Goal: Complete application form

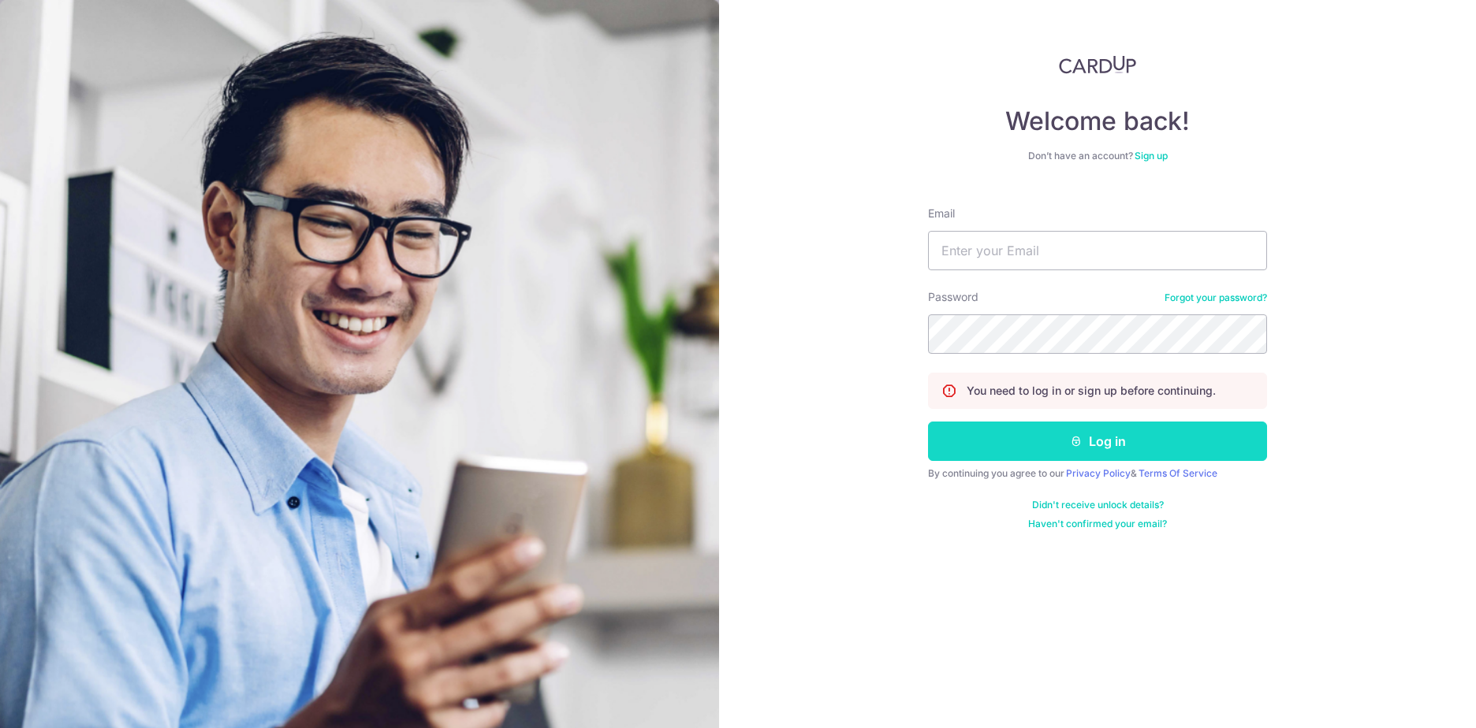
type input "saurav.roy173@gmail.com"
click at [1019, 439] on button "Log in" at bounding box center [1097, 441] width 339 height 39
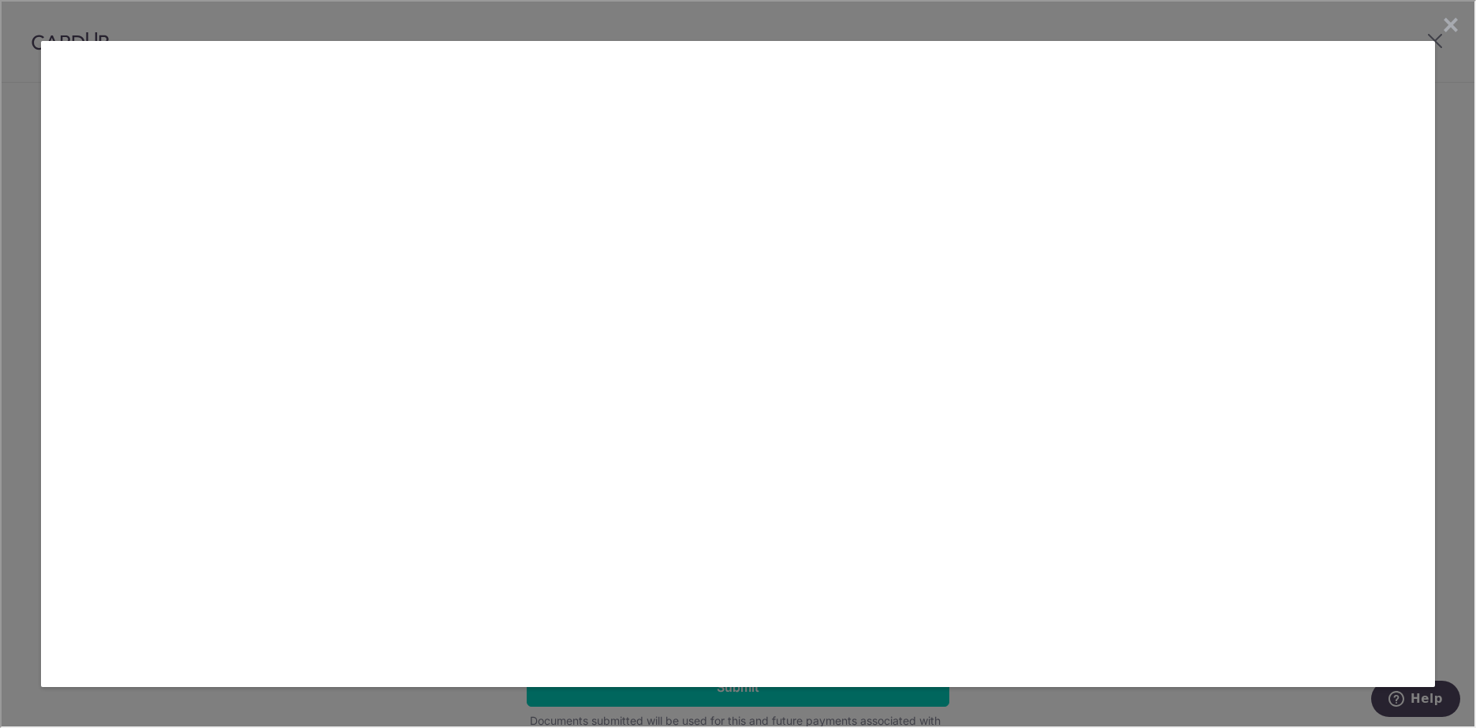
click at [1452, 20] on link "×" at bounding box center [1449, 24] width 32 height 32
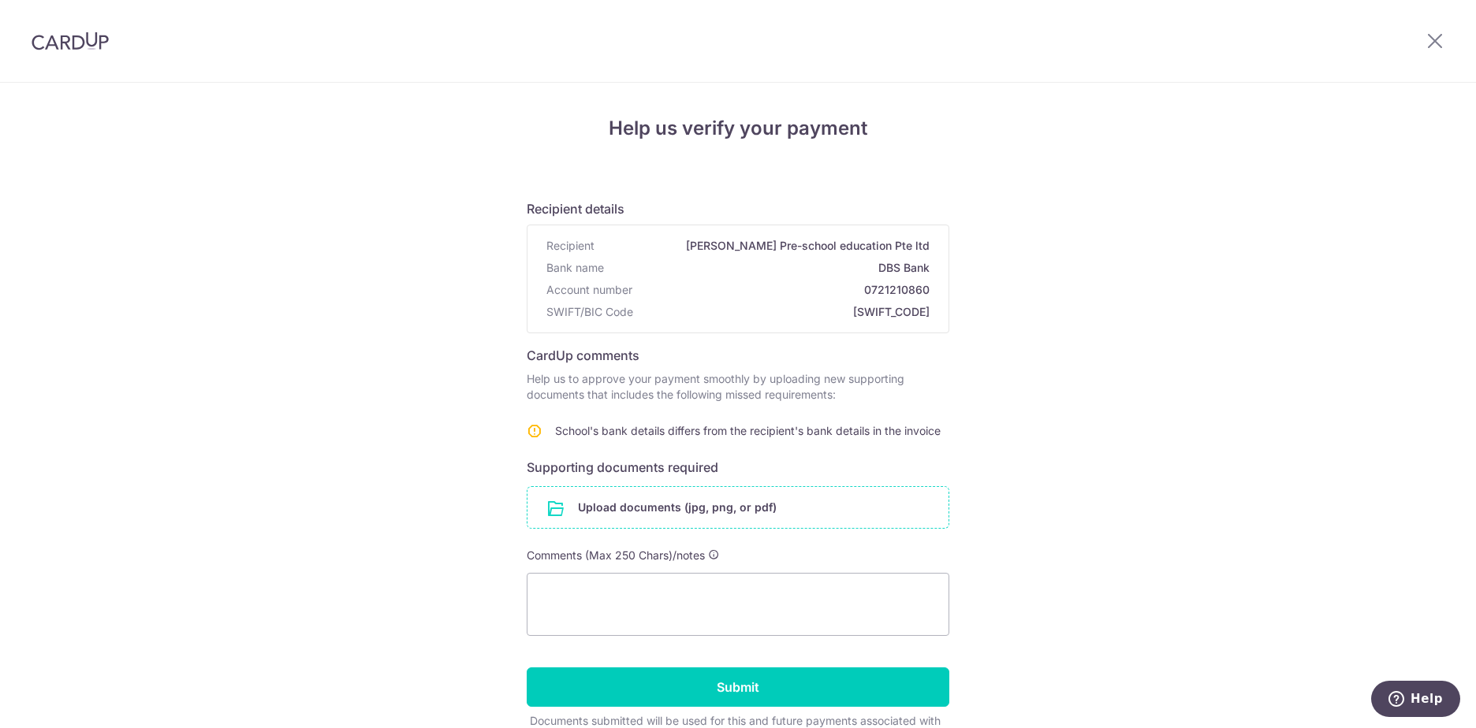
click at [631, 508] on input "file" at bounding box center [737, 507] width 421 height 41
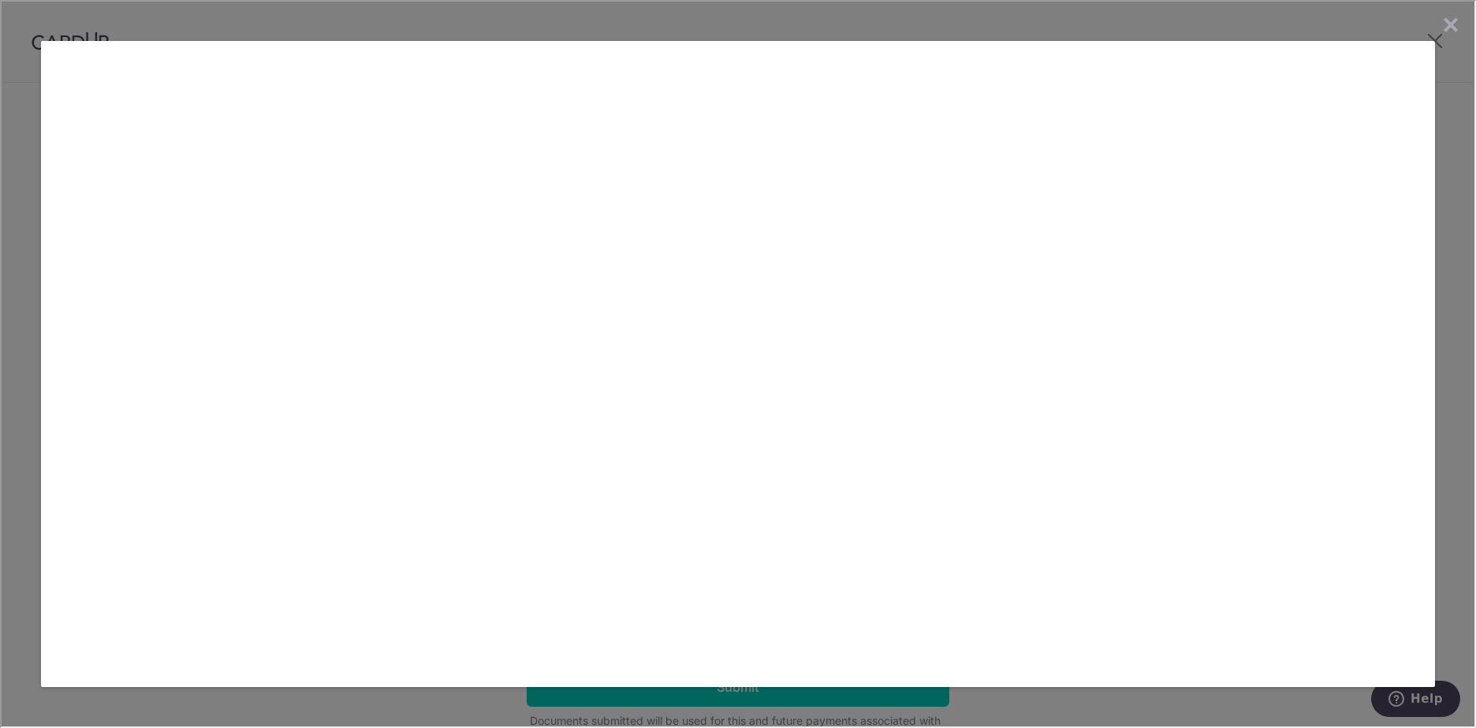
click at [1448, 17] on link "×" at bounding box center [1449, 24] width 32 height 32
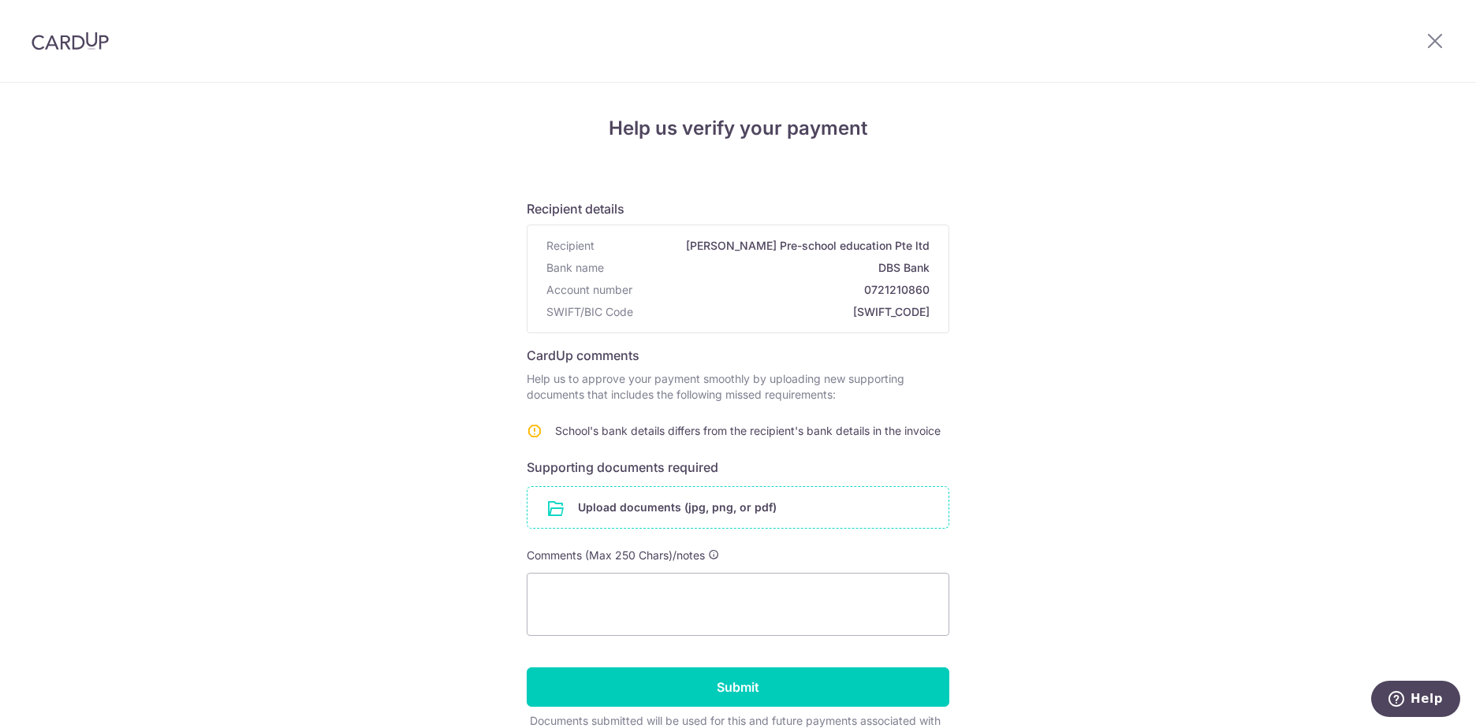
scroll to position [91, 0]
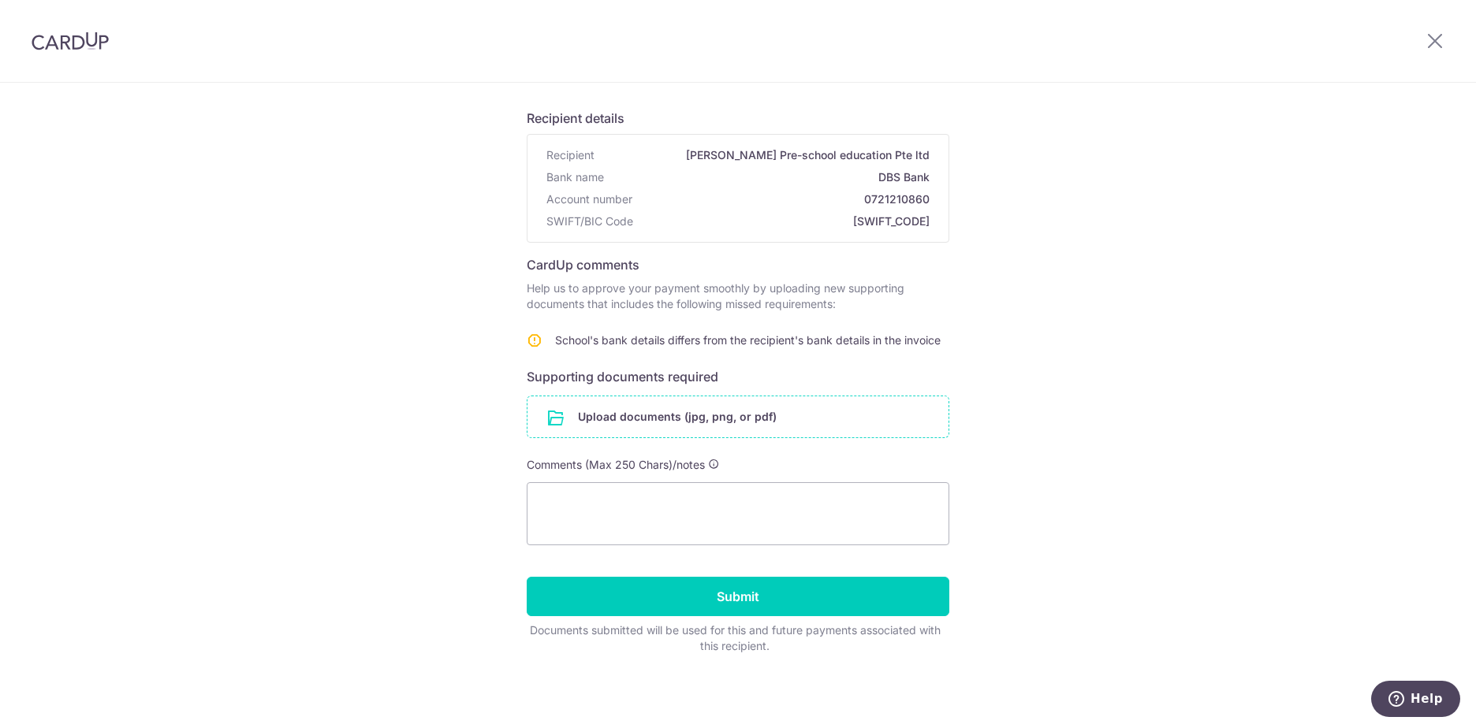
click at [497, 472] on div "Help us verify your payment Recipient details Recipient [PERSON_NAME] Pre-schoo…" at bounding box center [738, 360] width 1476 height 736
click at [665, 418] on input "file" at bounding box center [737, 416] width 421 height 41
drag, startPoint x: 915, startPoint y: 663, endPoint x: 892, endPoint y: 678, distance: 28.0
click at [782, 700] on div "Help us verify your payment Recipient details Recipient [PERSON_NAME] Pre-schoo…" at bounding box center [738, 360] width 1476 height 736
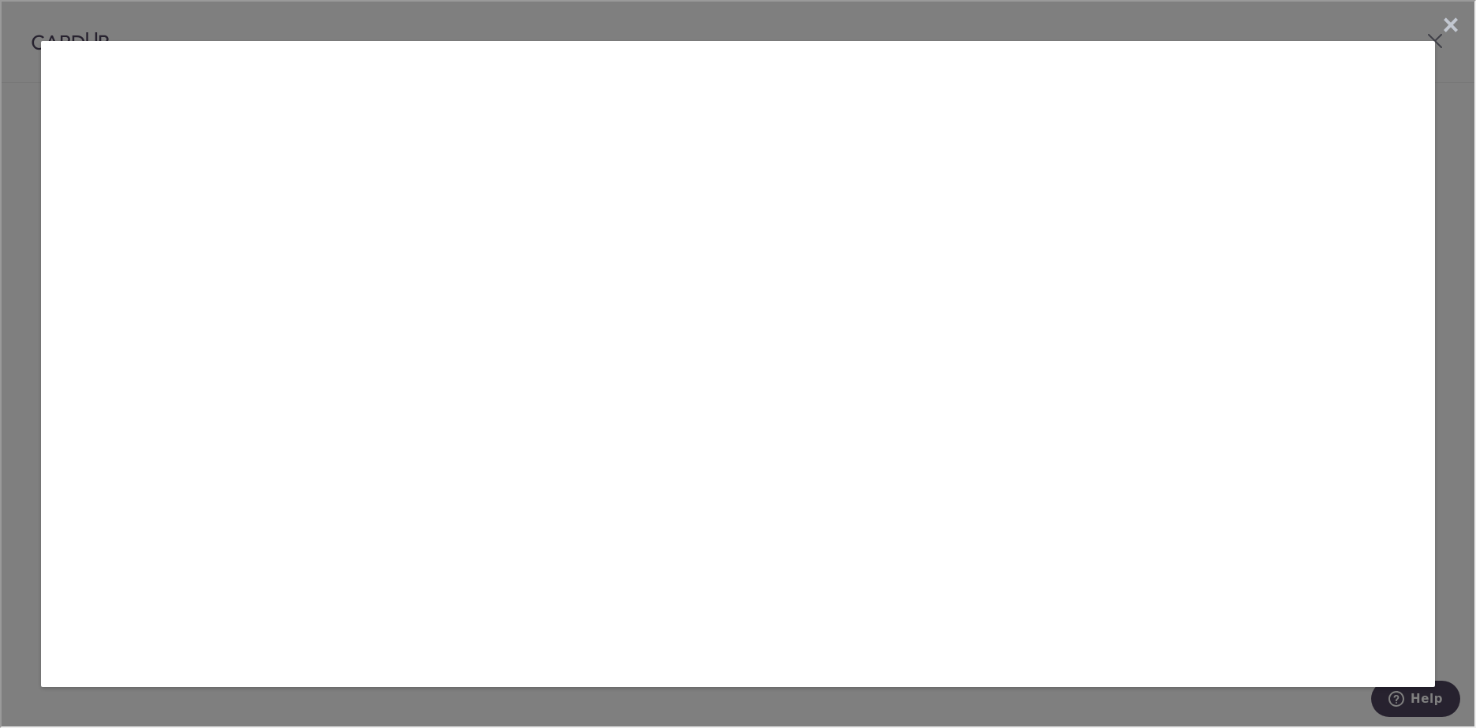
scroll to position [0, 0]
